Goal: Information Seeking & Learning: Learn about a topic

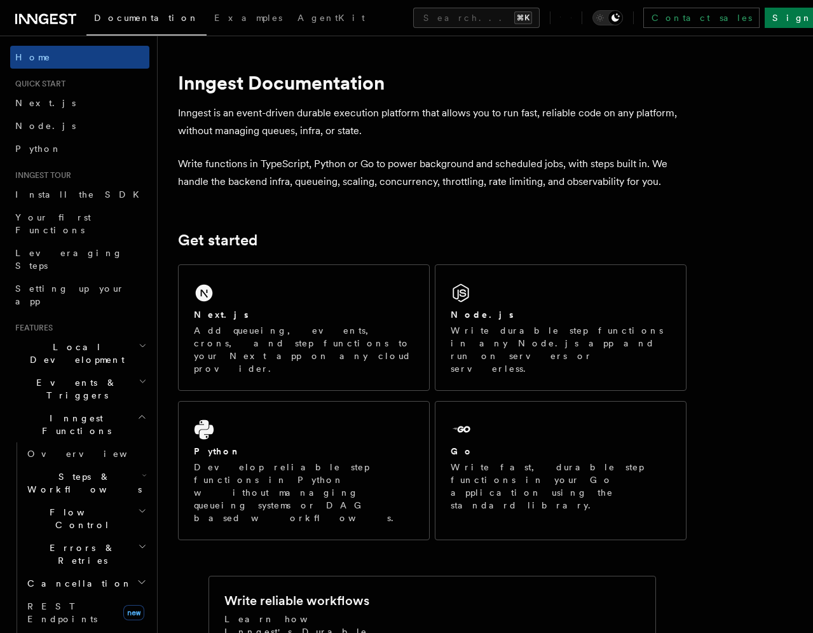
click at [87, 341] on span "Local Development" at bounding box center [74, 353] width 128 height 25
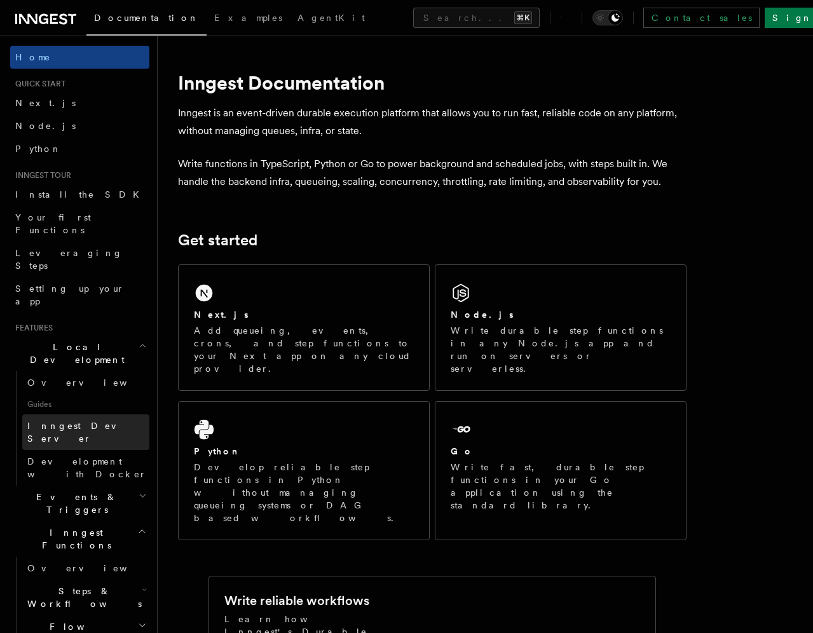
click at [86, 421] on span "Inngest Dev Server" at bounding box center [81, 432] width 109 height 23
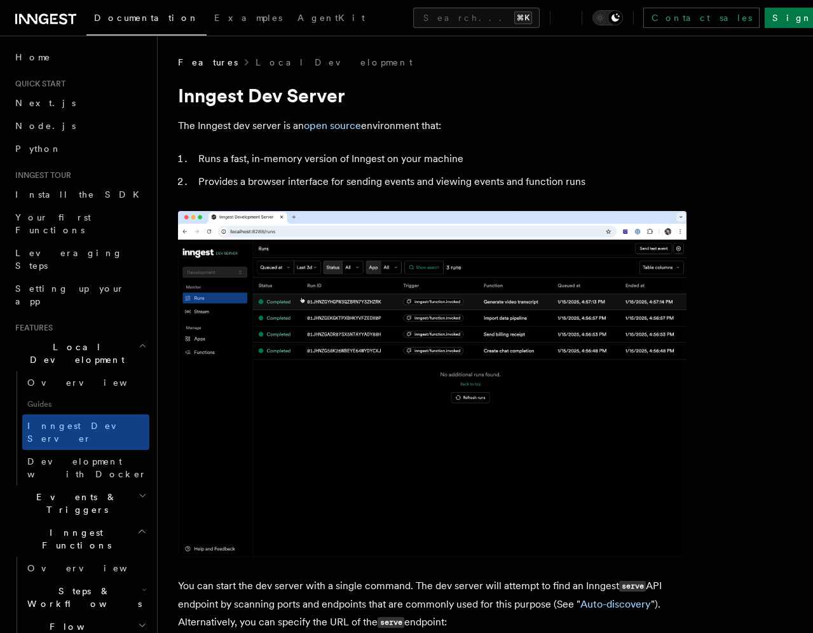
click at [48, 526] on span "Inngest Functions" at bounding box center [73, 538] width 127 height 25
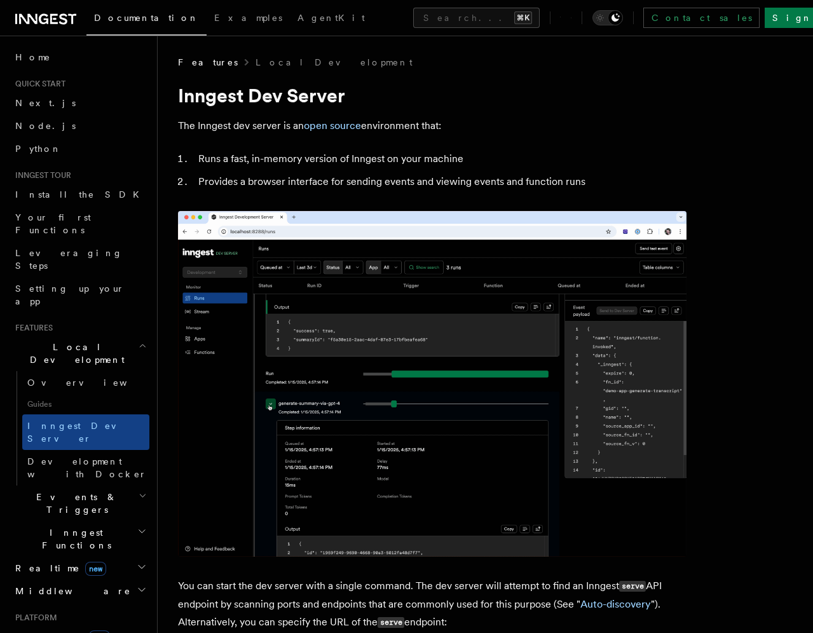
scroll to position [65, 0]
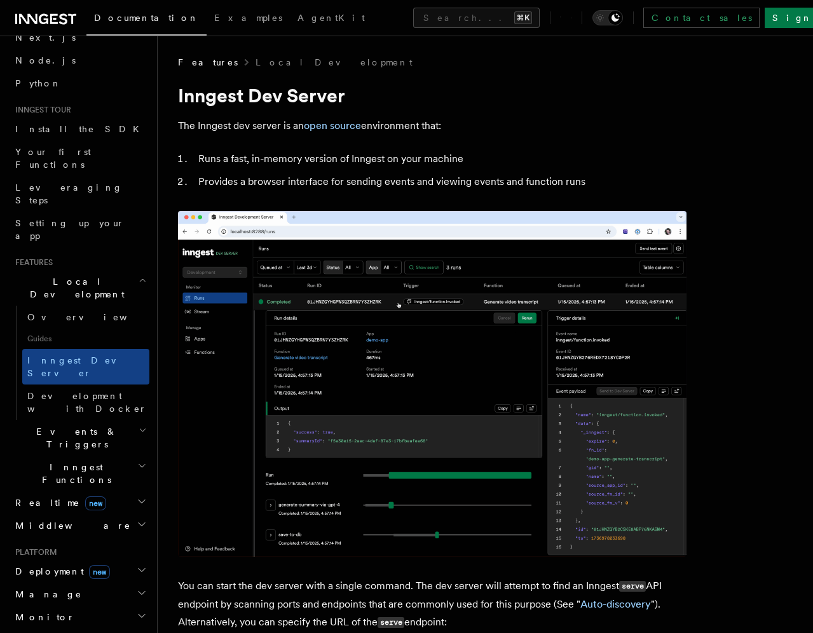
click at [45, 565] on span "Deployment new" at bounding box center [60, 571] width 100 height 13
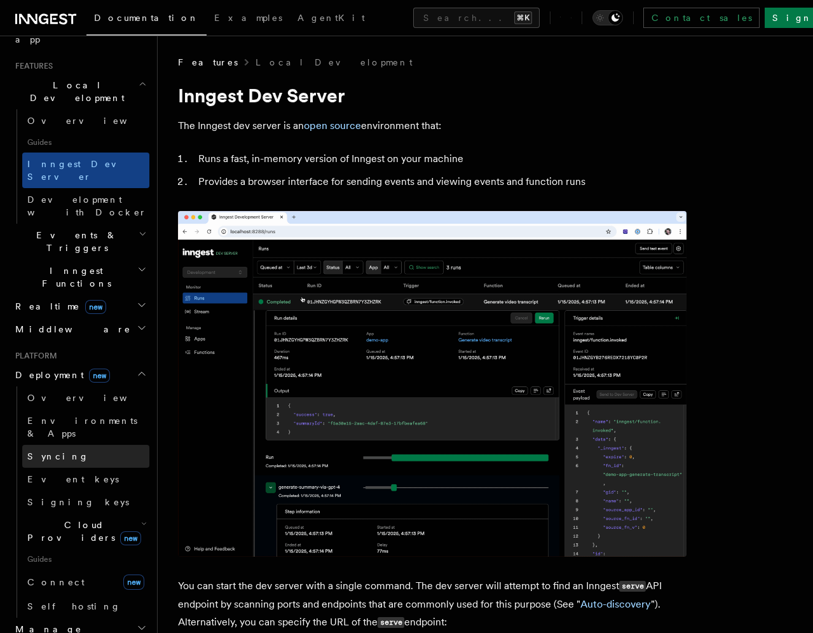
scroll to position [263, 0]
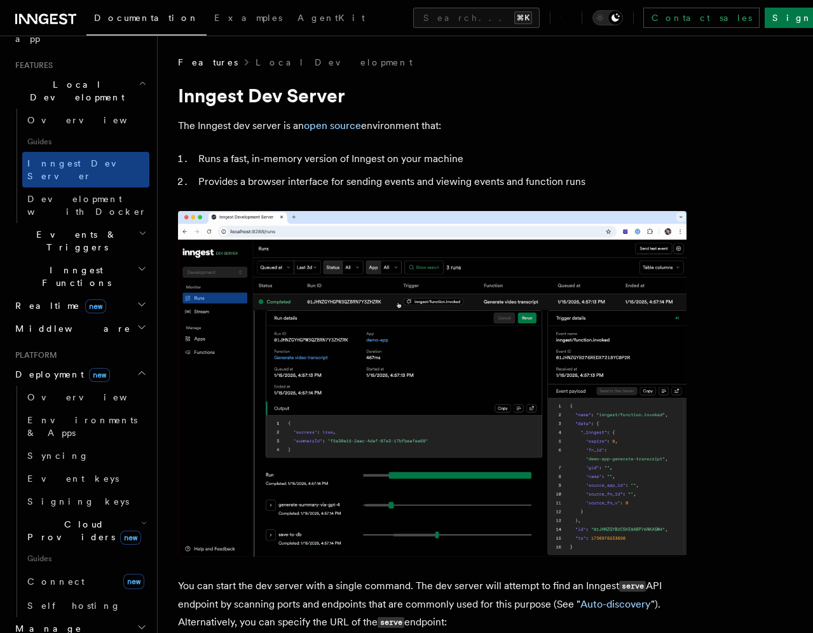
click at [48, 368] on span "Deployment new" at bounding box center [60, 374] width 100 height 13
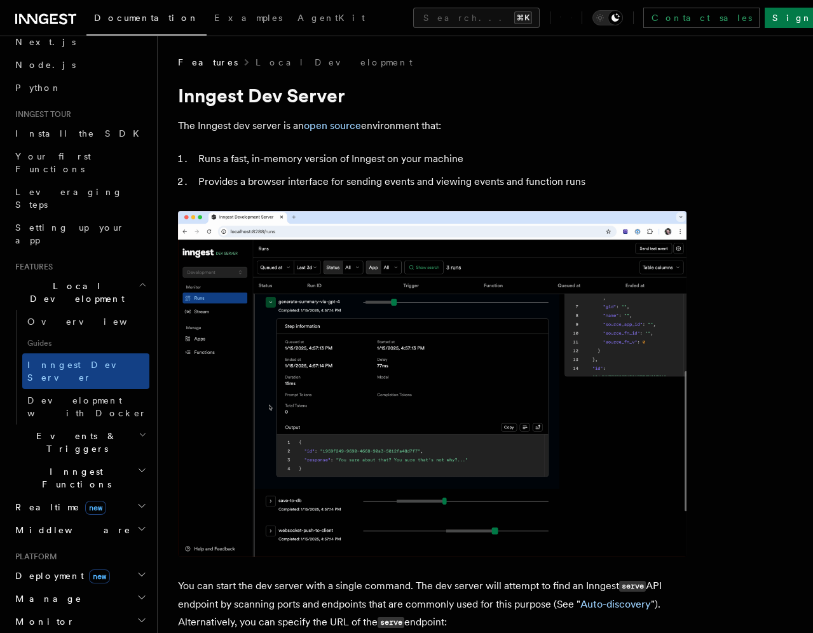
scroll to position [60, 0]
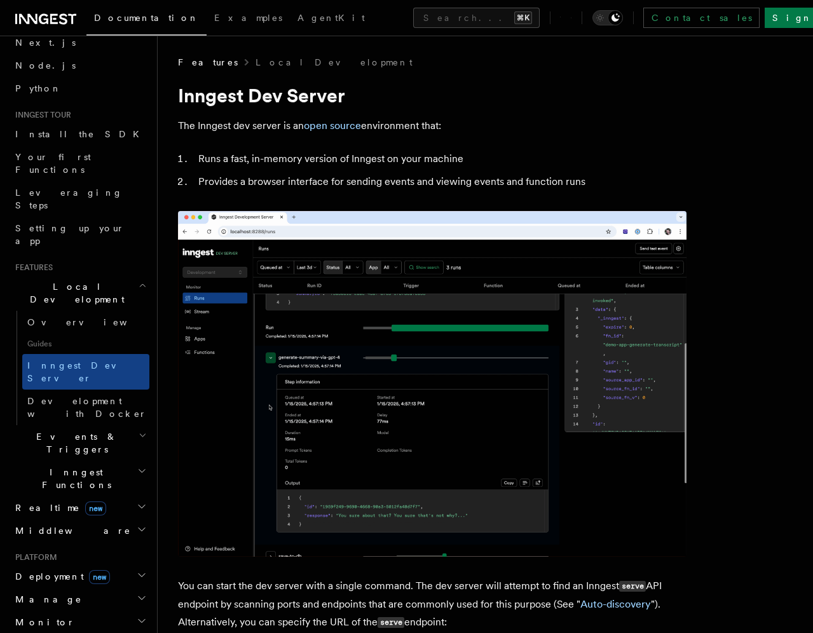
click at [50, 525] on span "Middleware" at bounding box center [70, 531] width 121 height 13
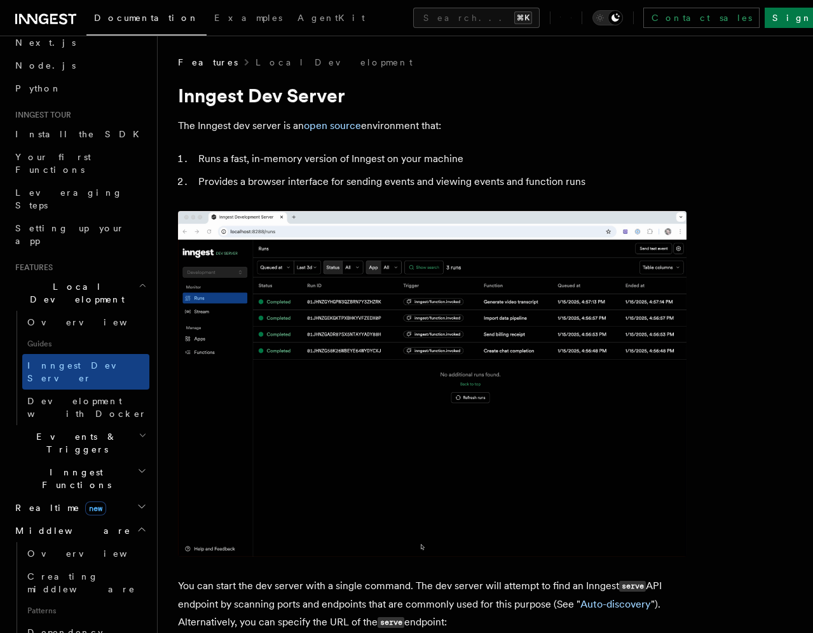
click at [40, 525] on span "Middleware" at bounding box center [70, 531] width 121 height 13
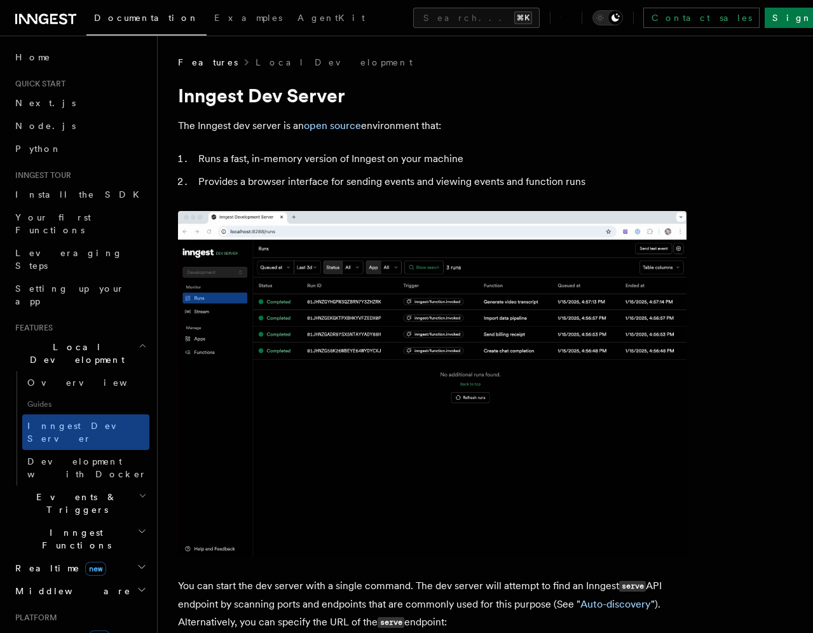
click at [572, 20] on icon at bounding box center [571, 17] width 1 height 11
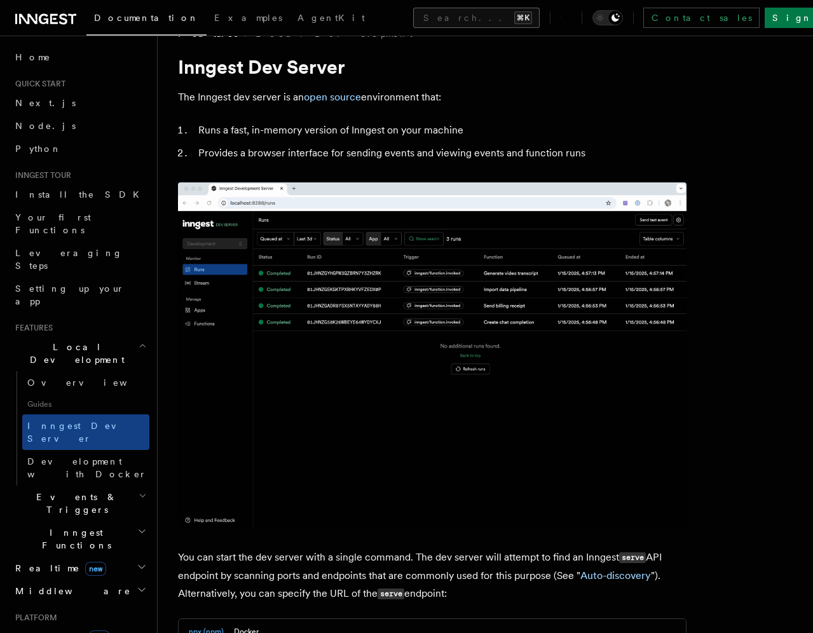
scroll to position [32, 0]
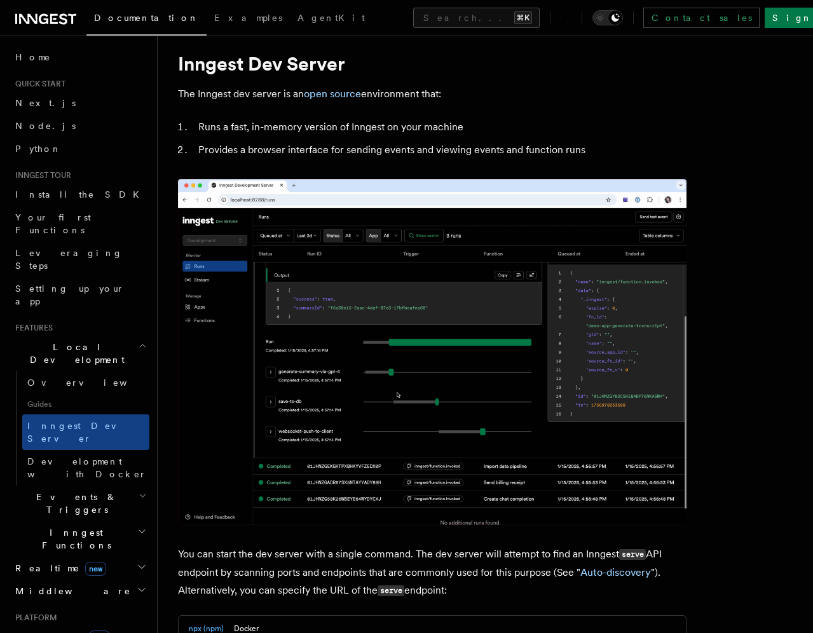
click at [78, 341] on span "Local Development" at bounding box center [74, 353] width 128 height 25
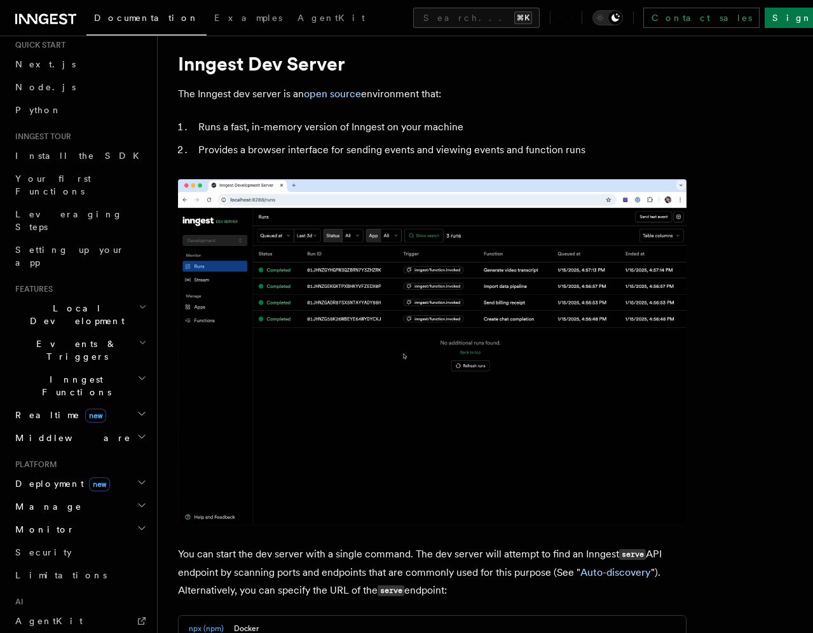
scroll to position [77, 0]
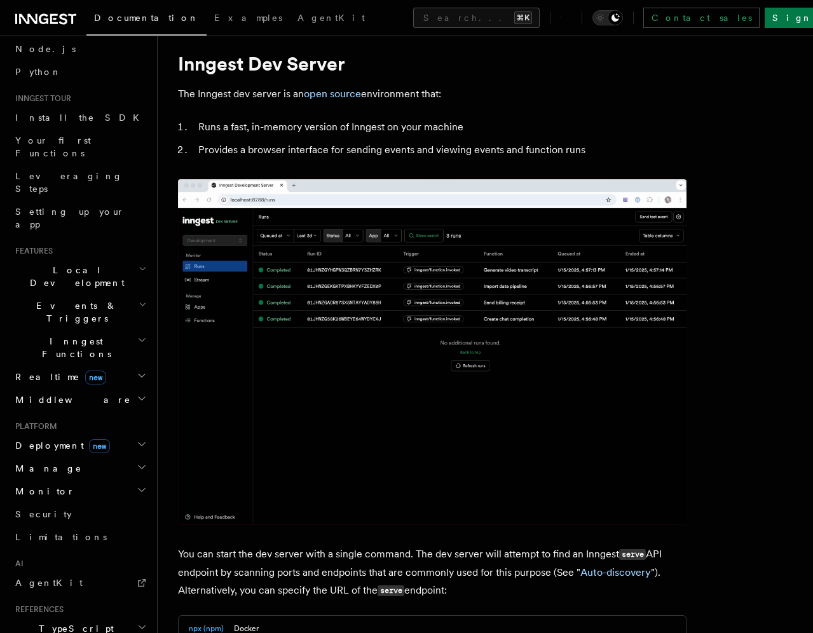
click at [25, 462] on span "Manage" at bounding box center [46, 468] width 72 height 13
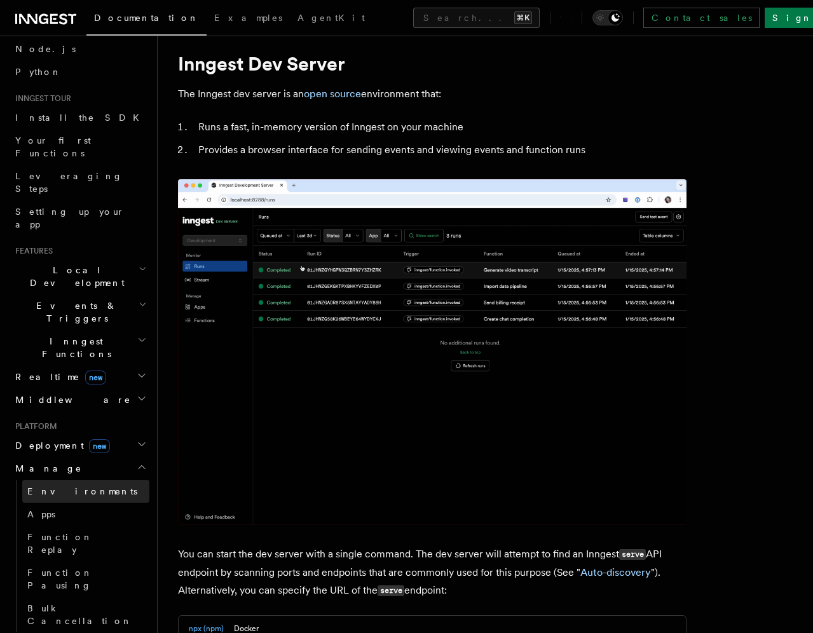
click at [75, 486] on span "Environments" at bounding box center [82, 491] width 110 height 10
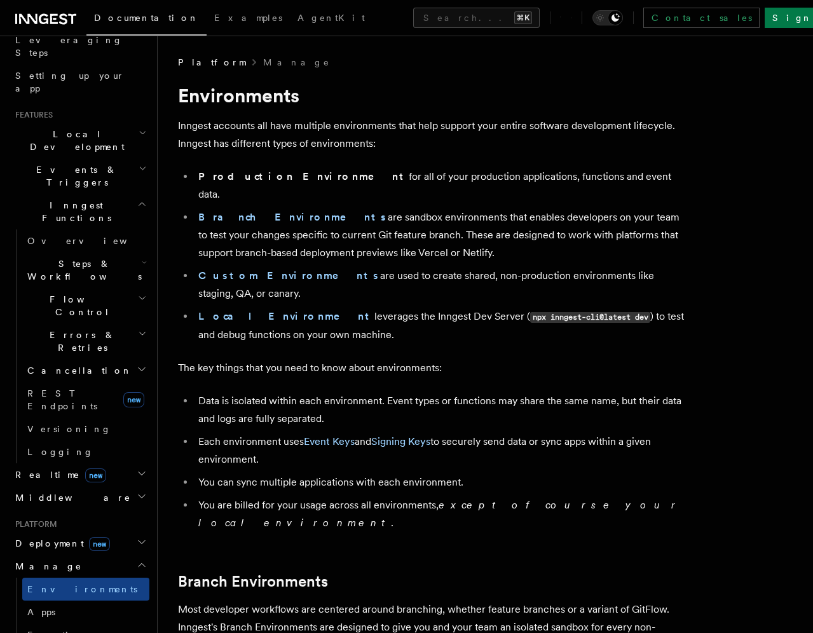
scroll to position [226, 0]
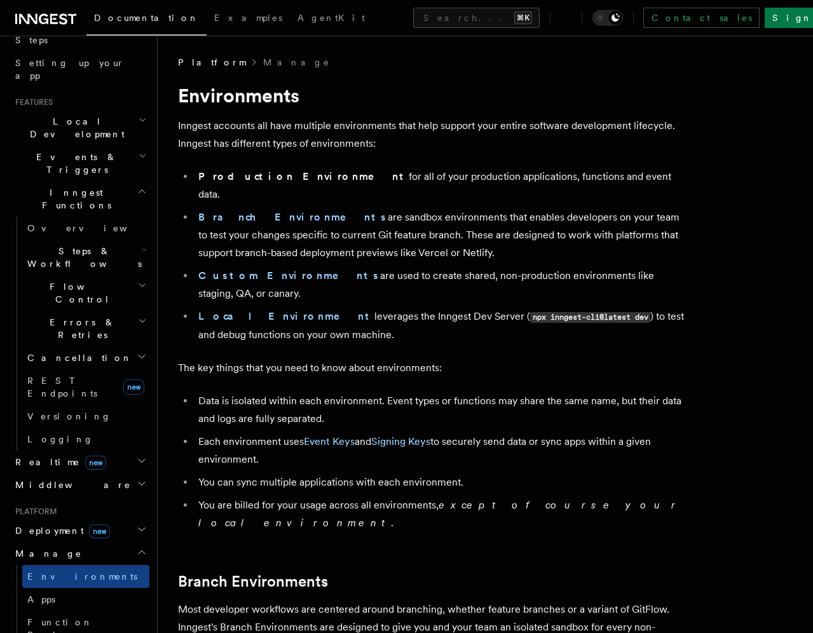
click at [30, 547] on span "Manage" at bounding box center [46, 553] width 72 height 13
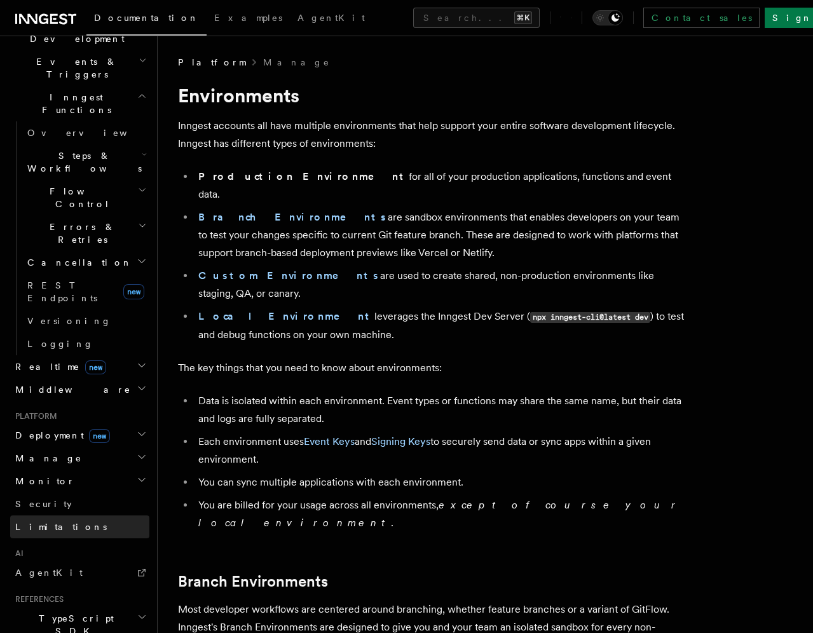
scroll to position [325, 0]
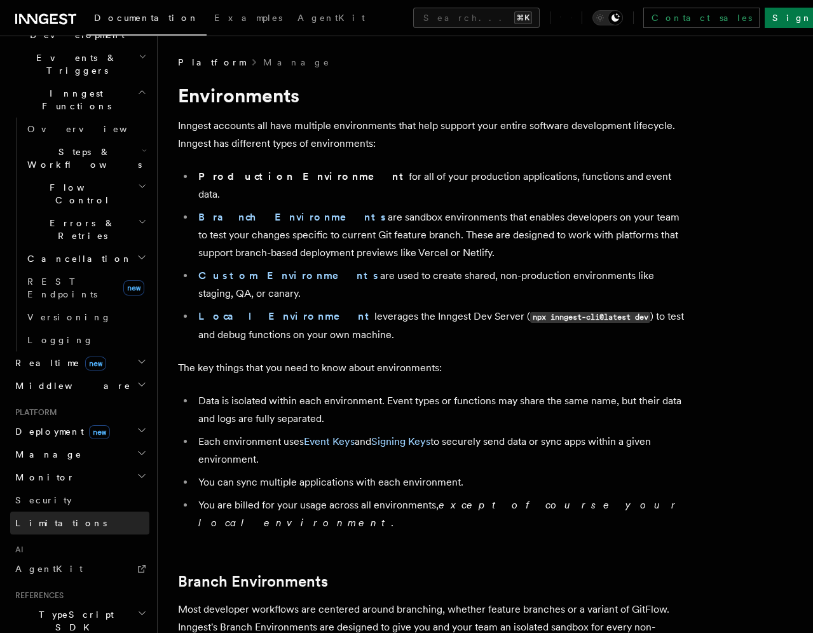
click at [54, 512] on link "Limitations" at bounding box center [79, 523] width 139 height 23
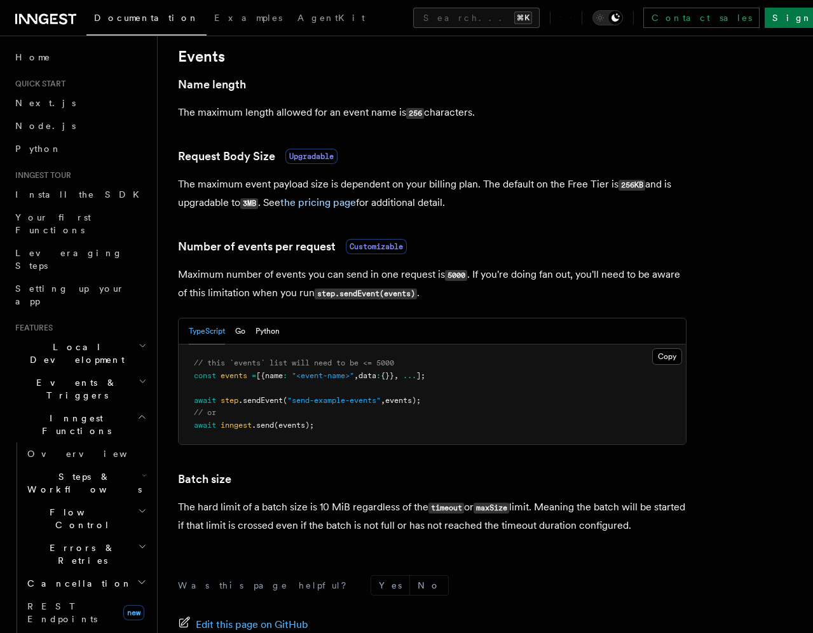
scroll to position [1015, 0]
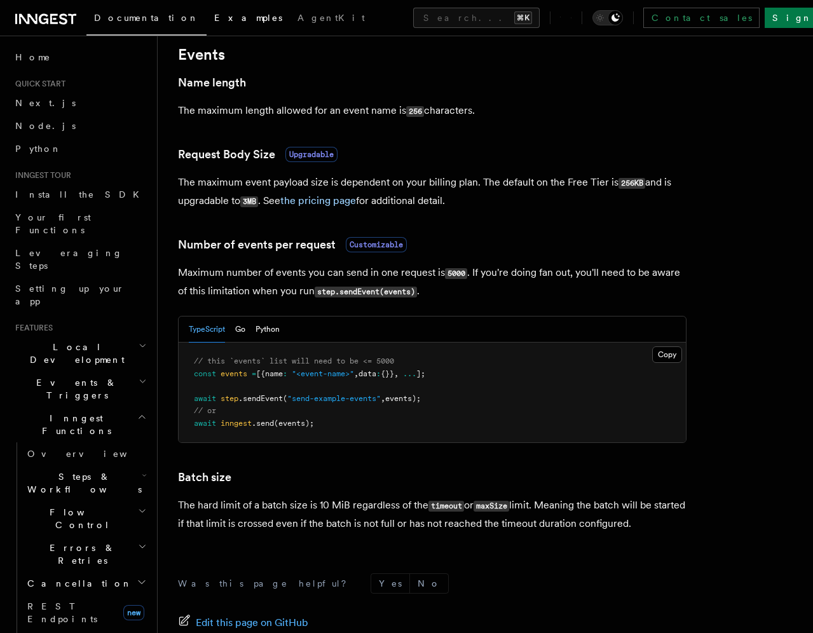
click at [214, 15] on span "Examples" at bounding box center [248, 18] width 68 height 10
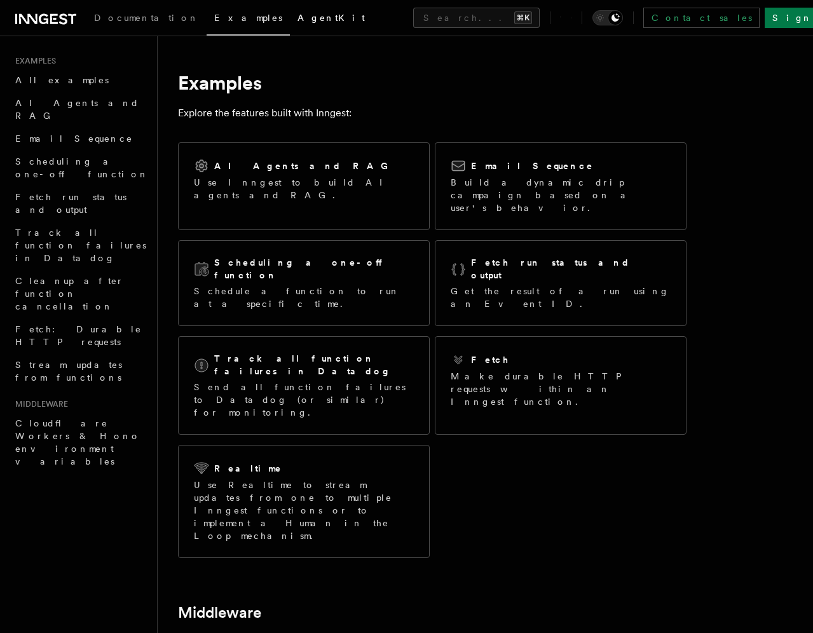
click at [298, 19] on span "AgentKit" at bounding box center [331, 18] width 67 height 10
drag, startPoint x: 564, startPoint y: 474, endPoint x: 518, endPoint y: 397, distance: 89.3
click at [564, 474] on div "AI Agents and RAG Use Inngest to build AI agents and RAG. Email Sequence Build …" at bounding box center [432, 350] width 509 height 426
